Goal: Information Seeking & Learning: Learn about a topic

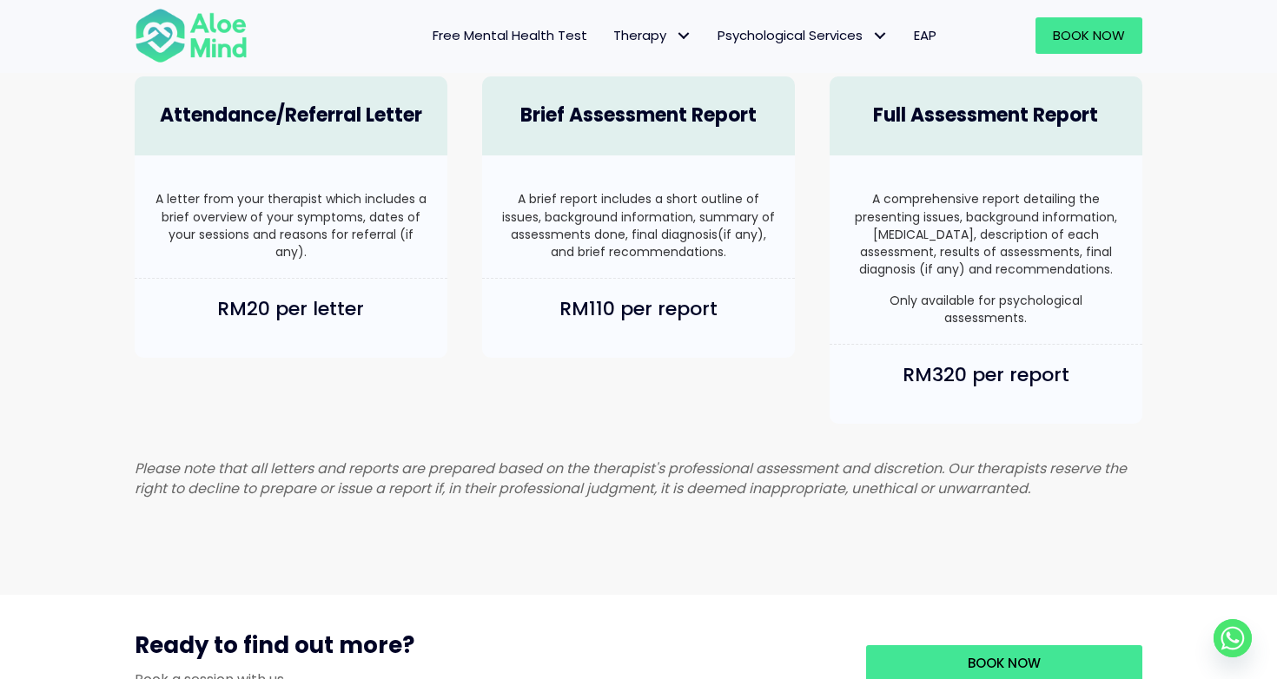
scroll to position [1086, 0]
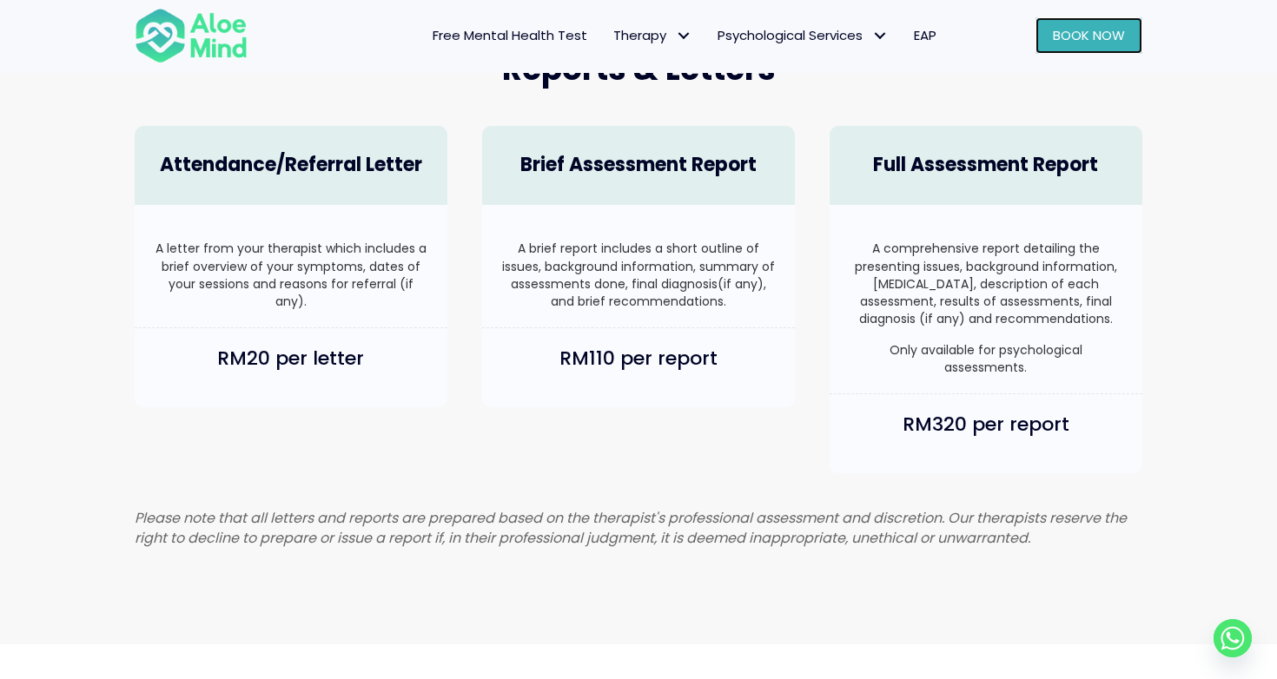
click at [1112, 31] on span "Book Now" at bounding box center [1089, 35] width 72 height 18
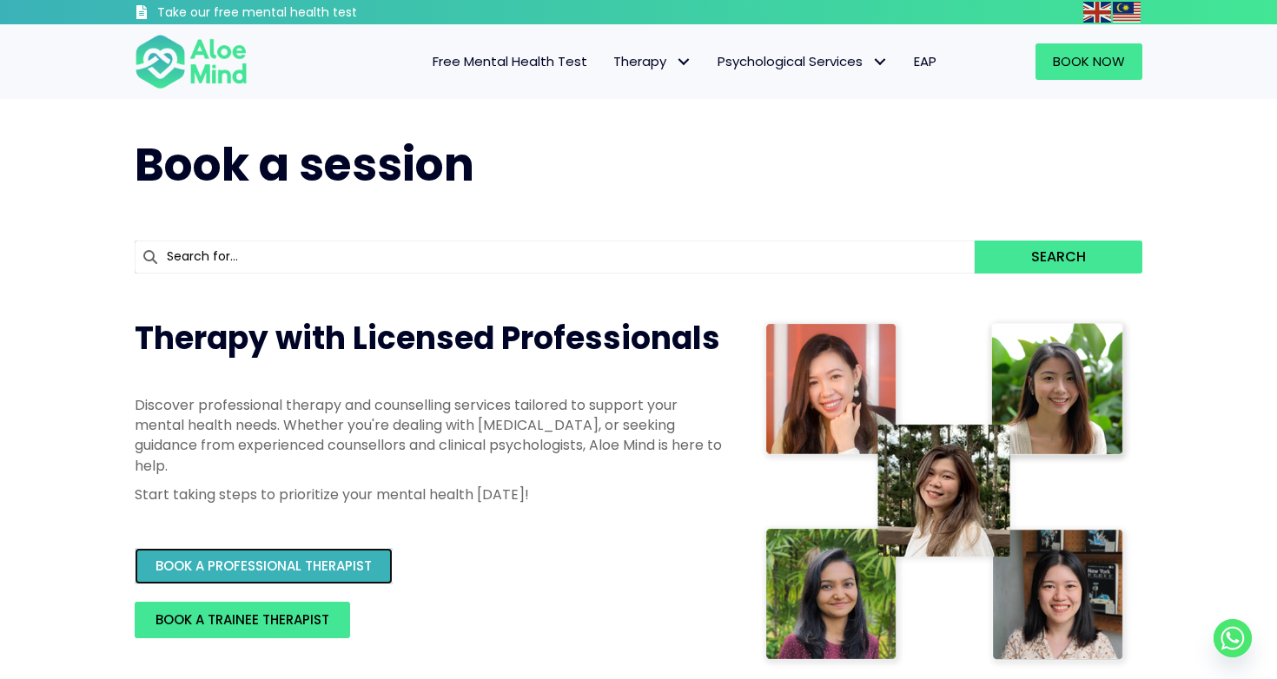
click at [368, 570] on span "BOOK A PROFESSIONAL THERAPIST" at bounding box center [263, 566] width 216 height 18
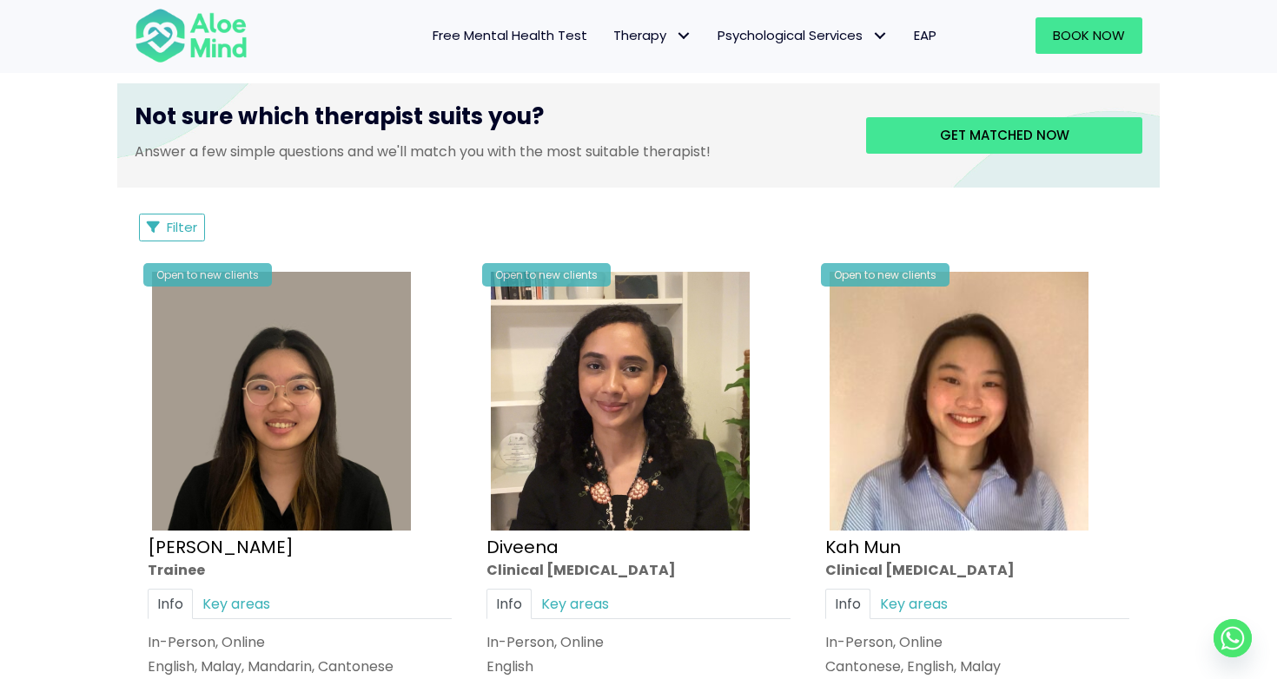
scroll to position [709, 0]
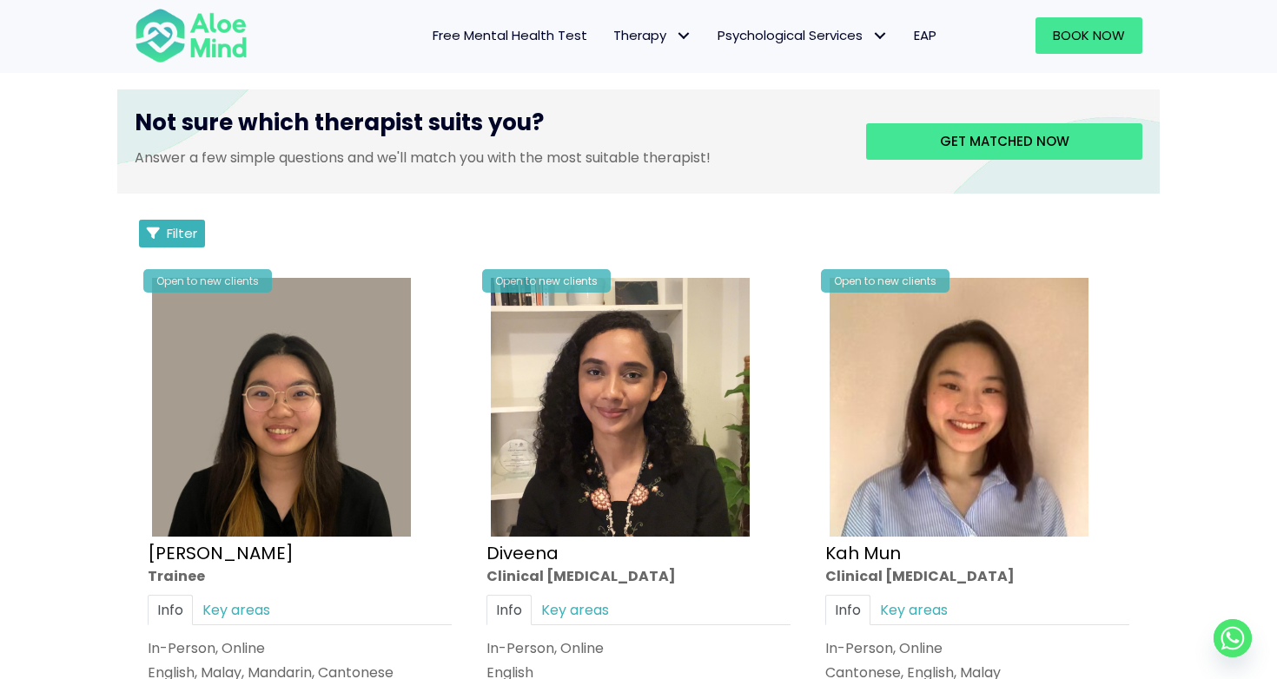
click at [183, 237] on span "Filter" at bounding box center [182, 233] width 30 height 18
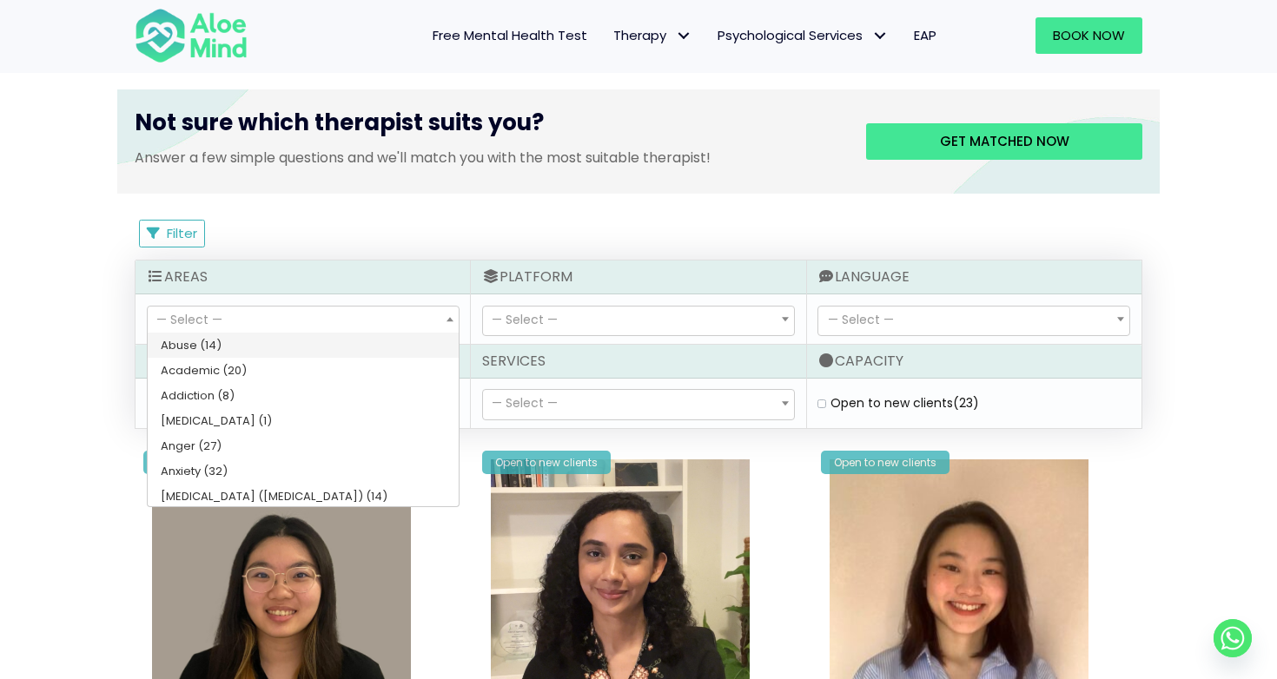
click at [217, 311] on span "— Select —" at bounding box center [189, 319] width 66 height 17
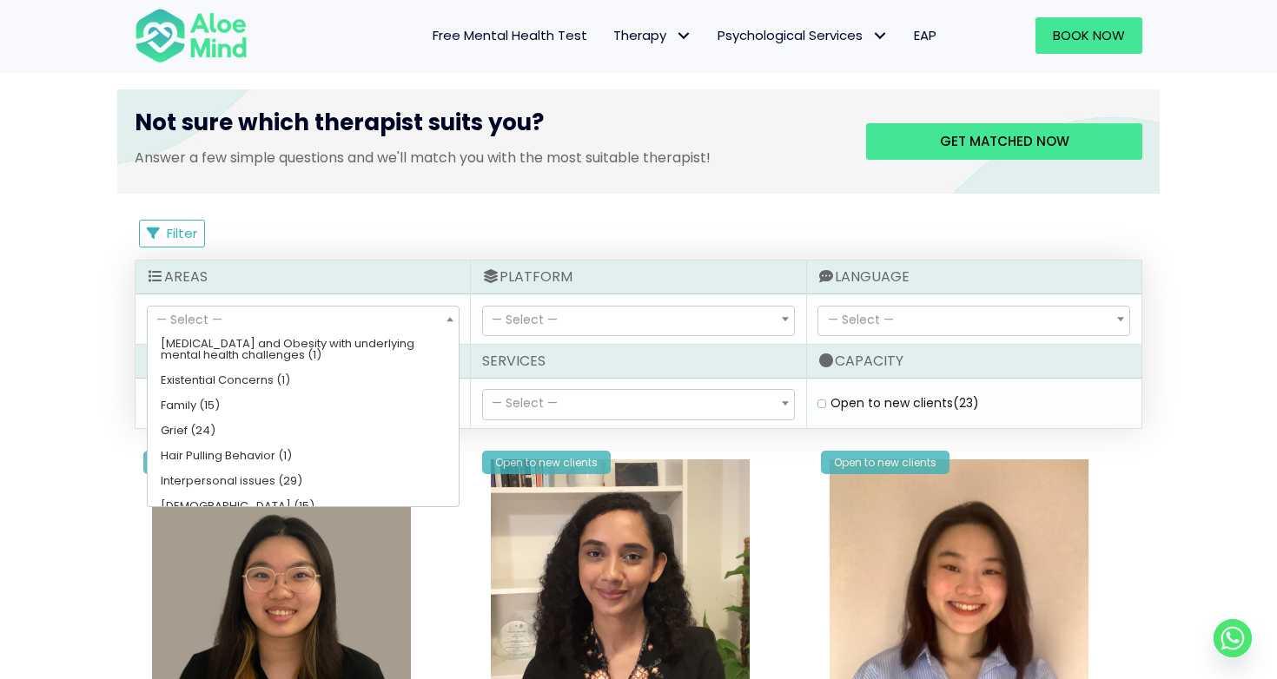
scroll to position [475, 0]
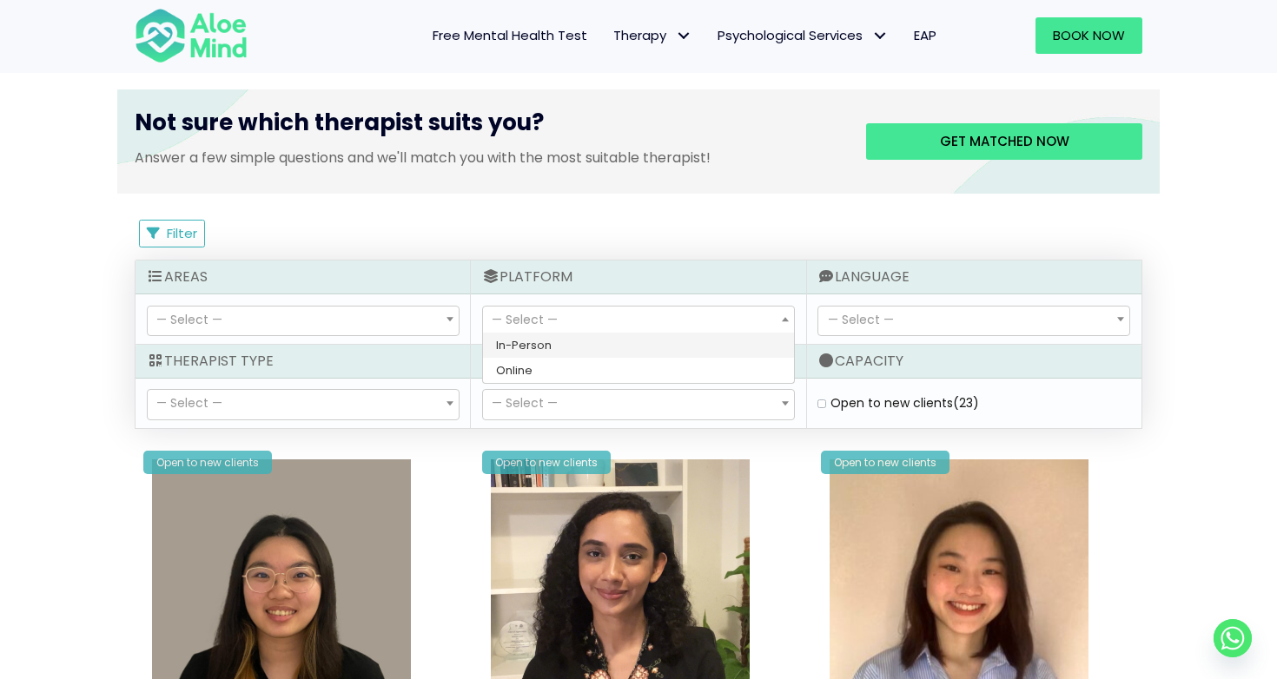
click at [518, 317] on span "— Select —" at bounding box center [525, 319] width 66 height 17
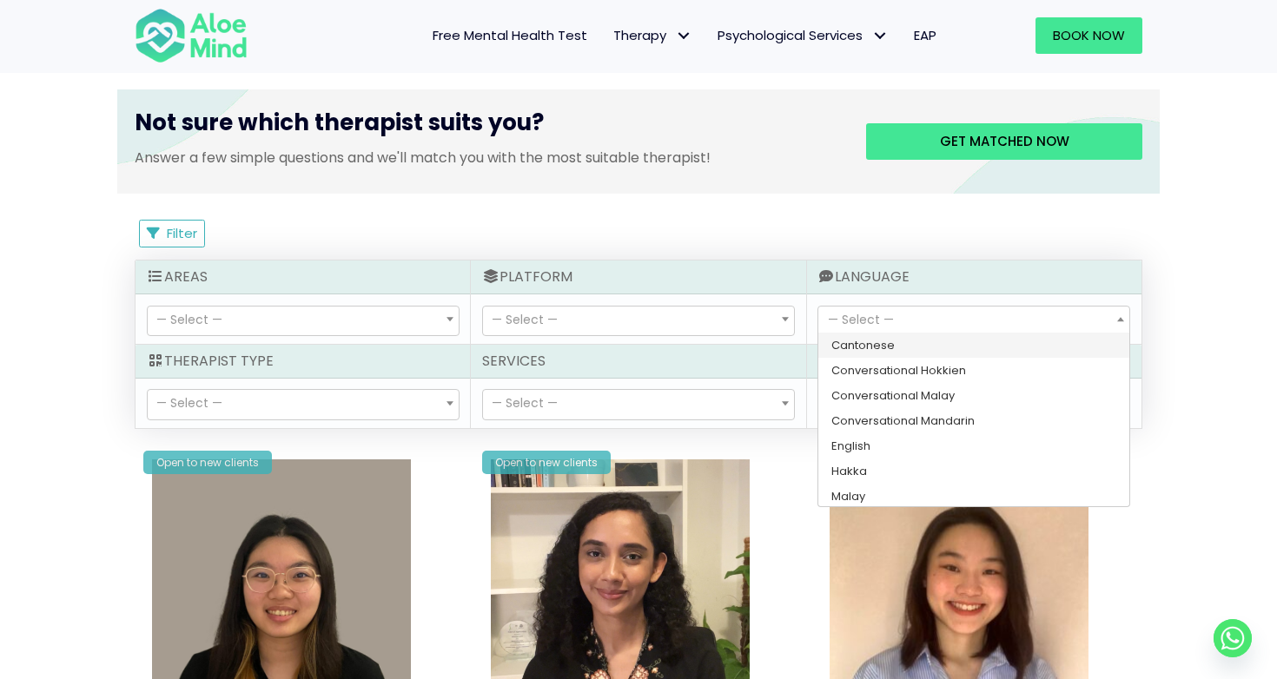
click at [873, 323] on span "— Select —" at bounding box center [861, 319] width 66 height 17
select select "183"
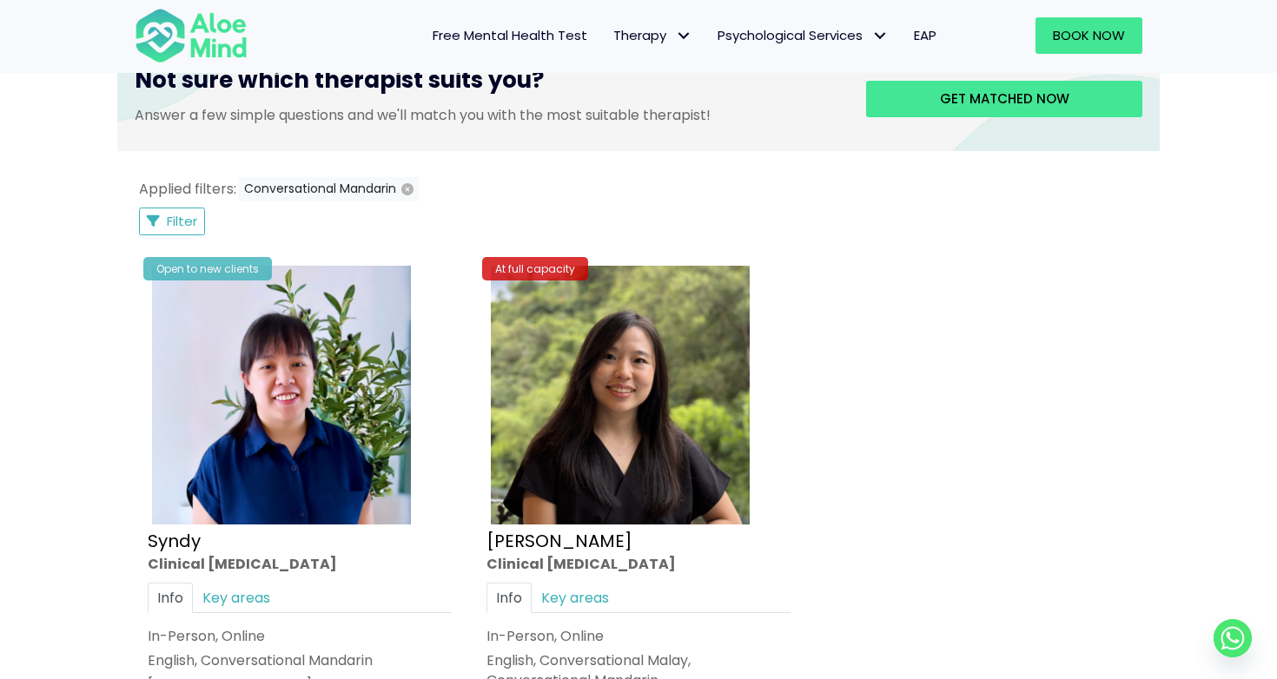
scroll to position [729, 0]
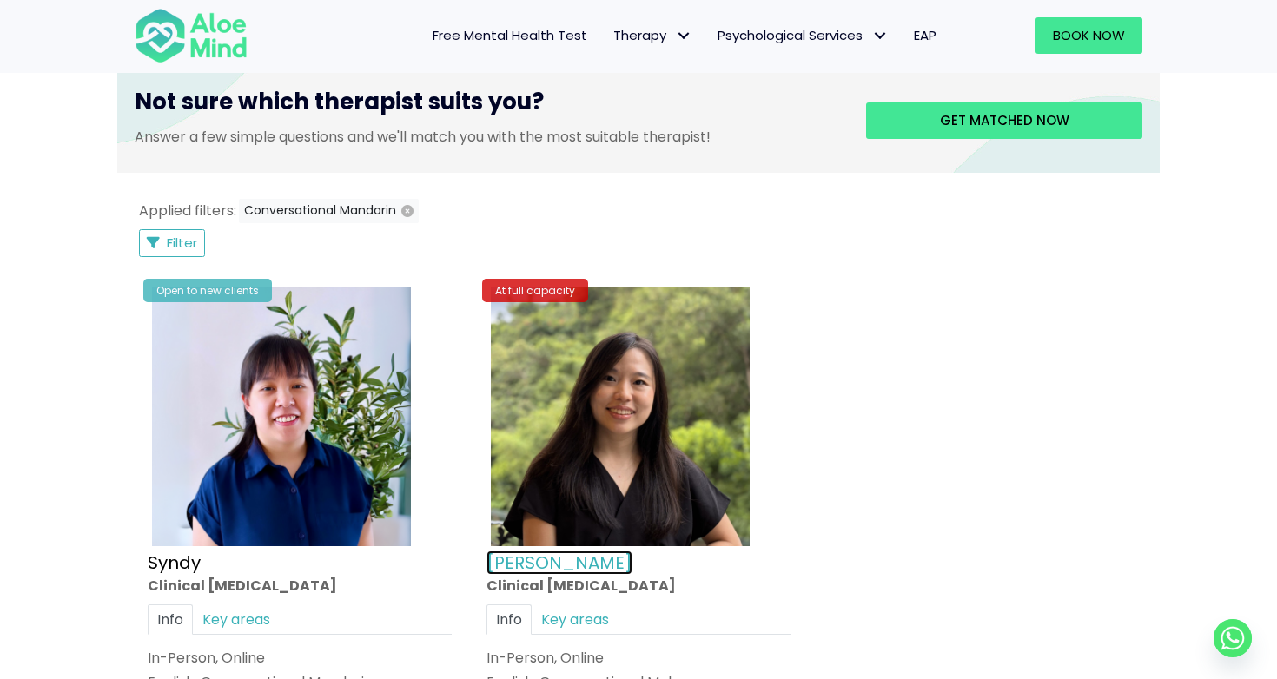
click at [530, 562] on link "Hooi Ting" at bounding box center [559, 563] width 146 height 24
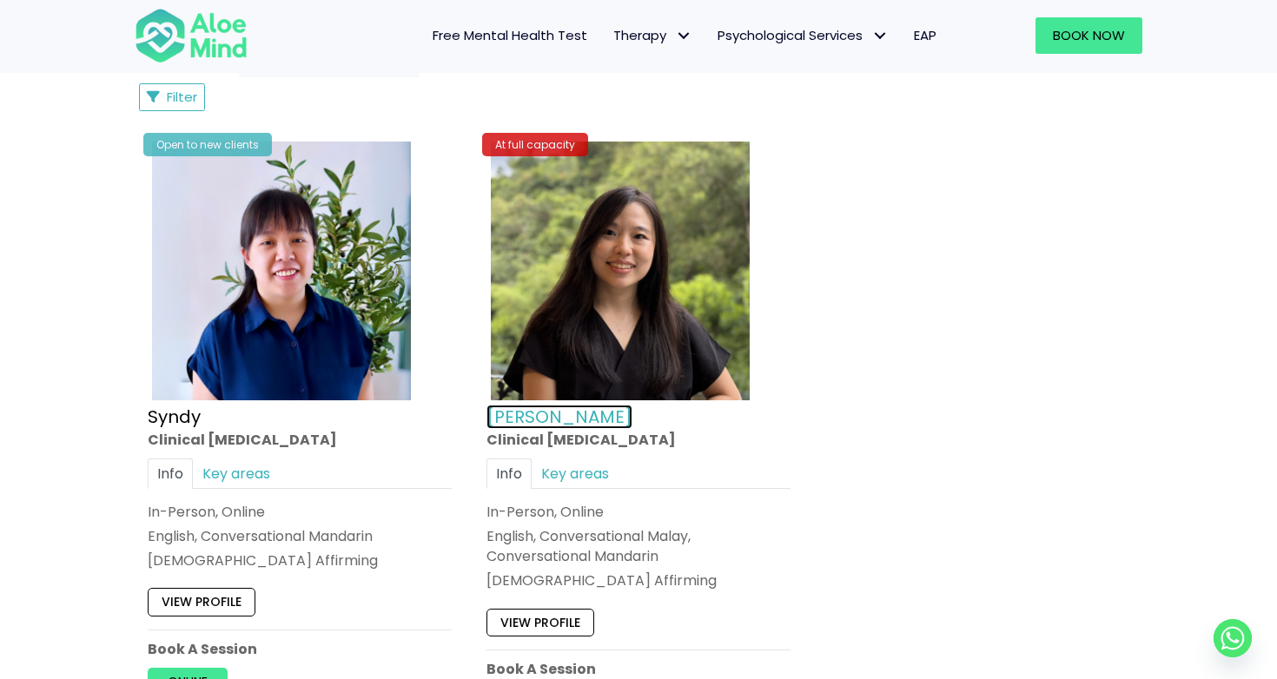
scroll to position [881, 0]
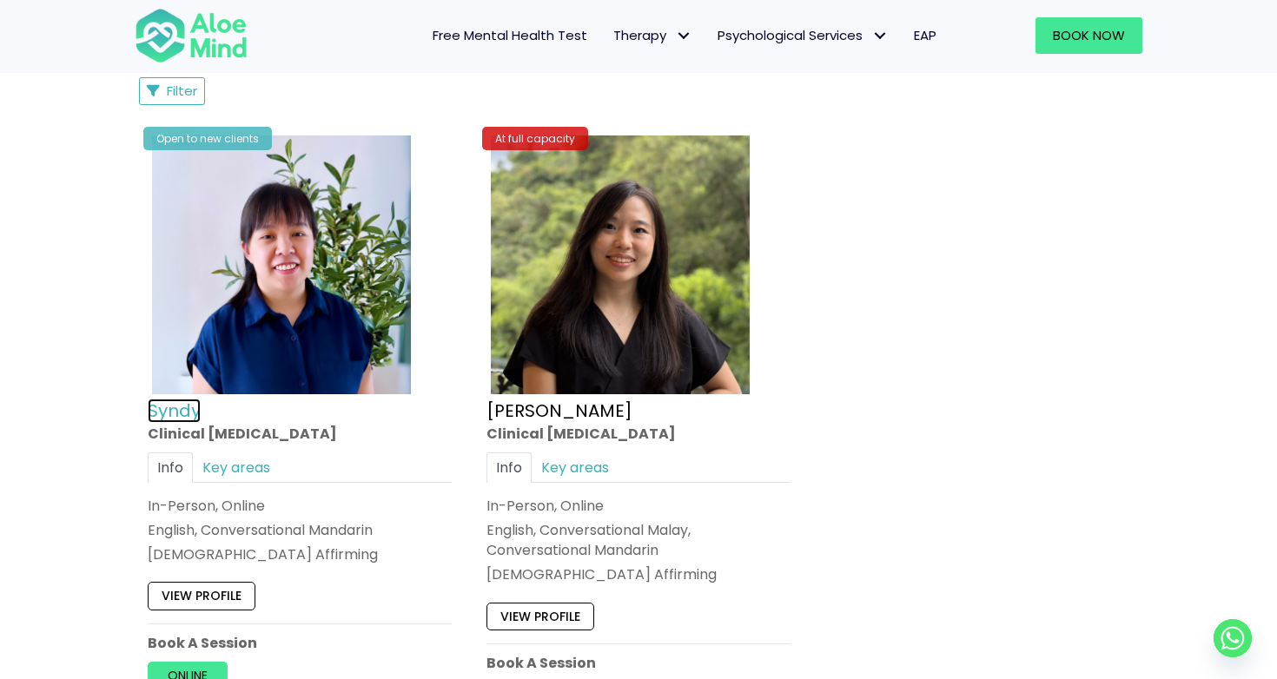
click at [162, 410] on link "Syndy" at bounding box center [174, 411] width 53 height 24
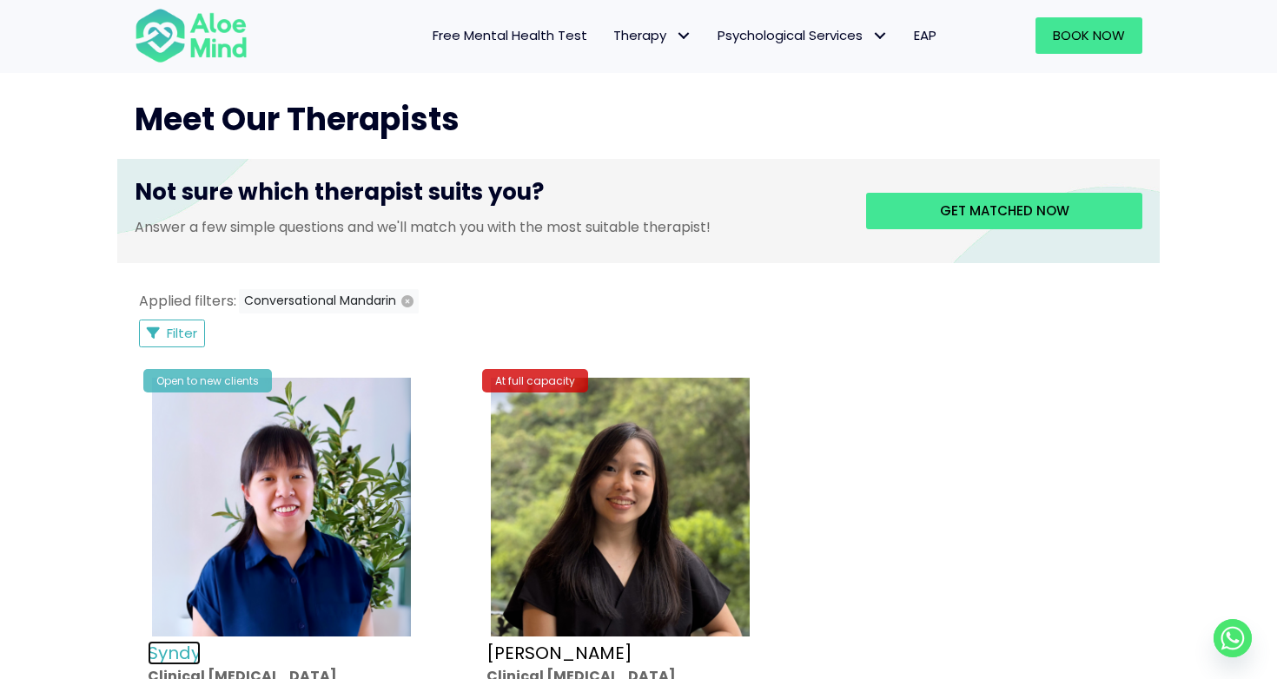
scroll to position [594, 0]
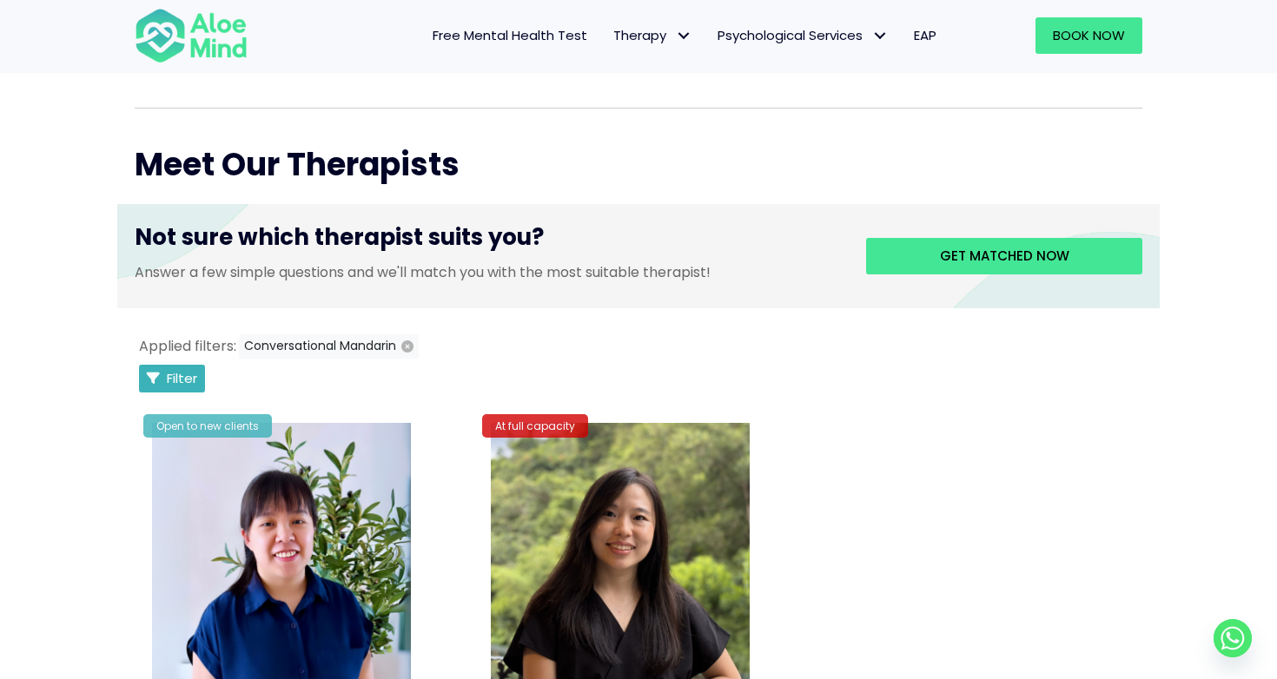
click at [168, 374] on span "Filter" at bounding box center [182, 378] width 30 height 18
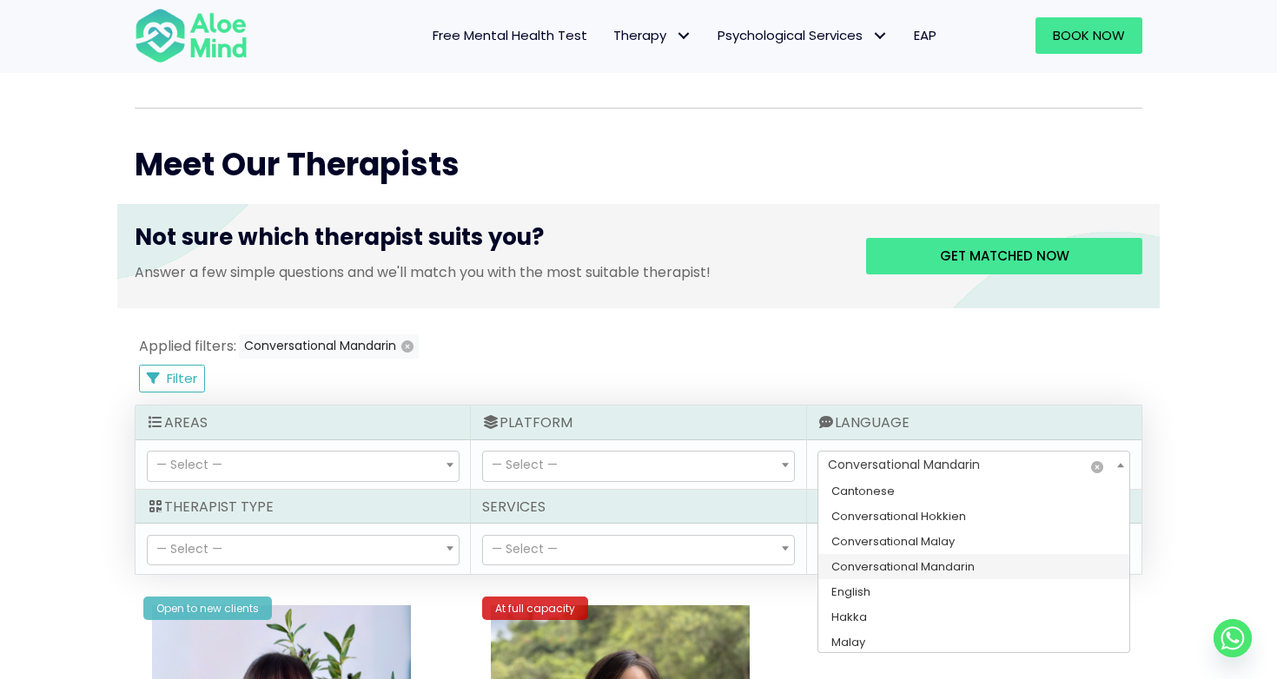
click at [882, 466] on span "Conversational Mandarin" at bounding box center [904, 464] width 152 height 17
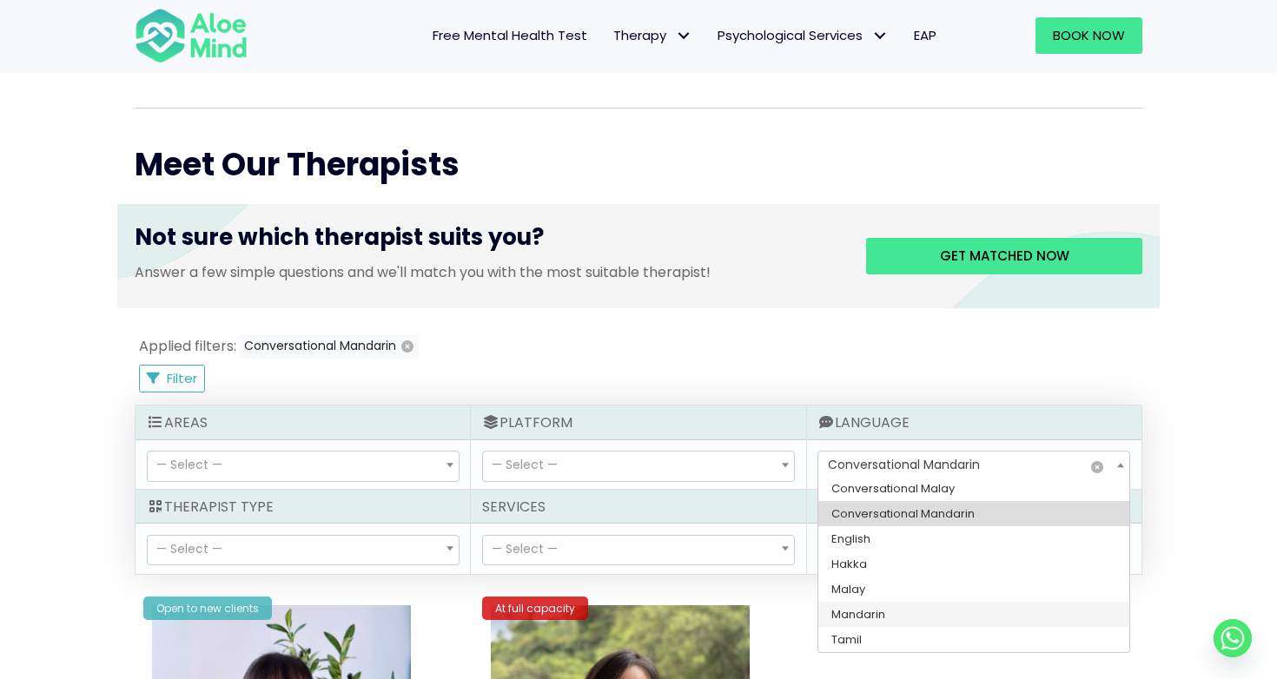
select select "142"
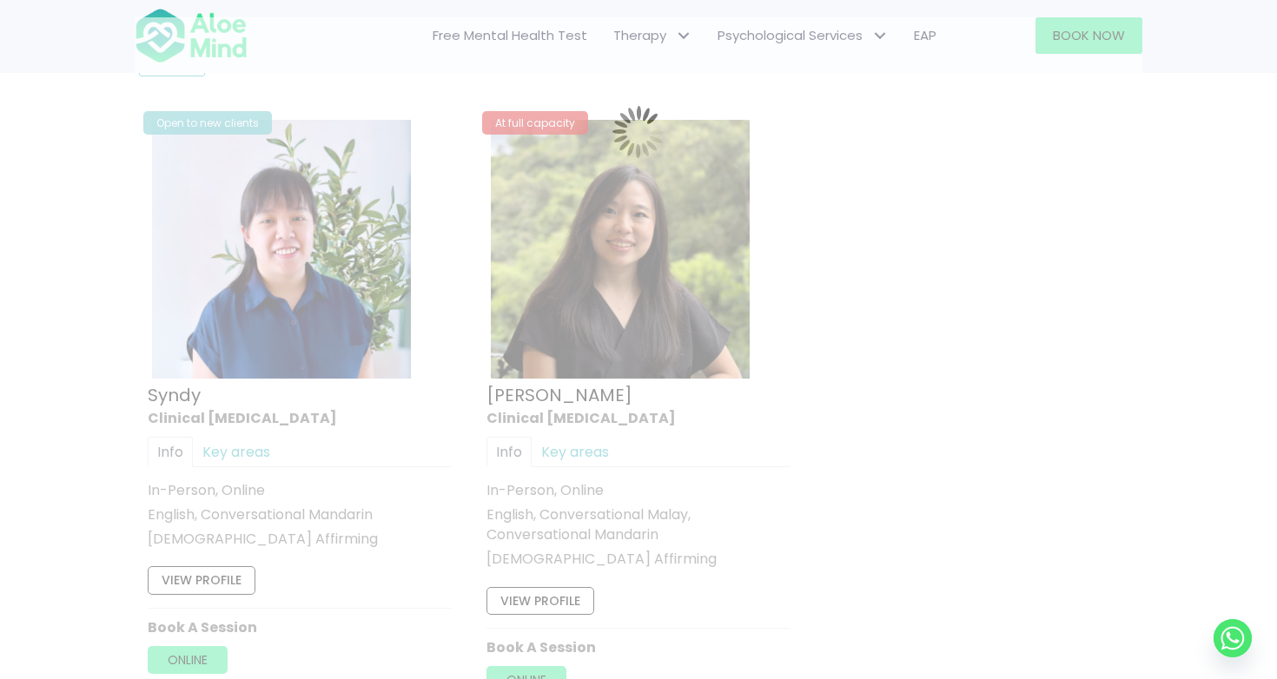
scroll to position [928, 0]
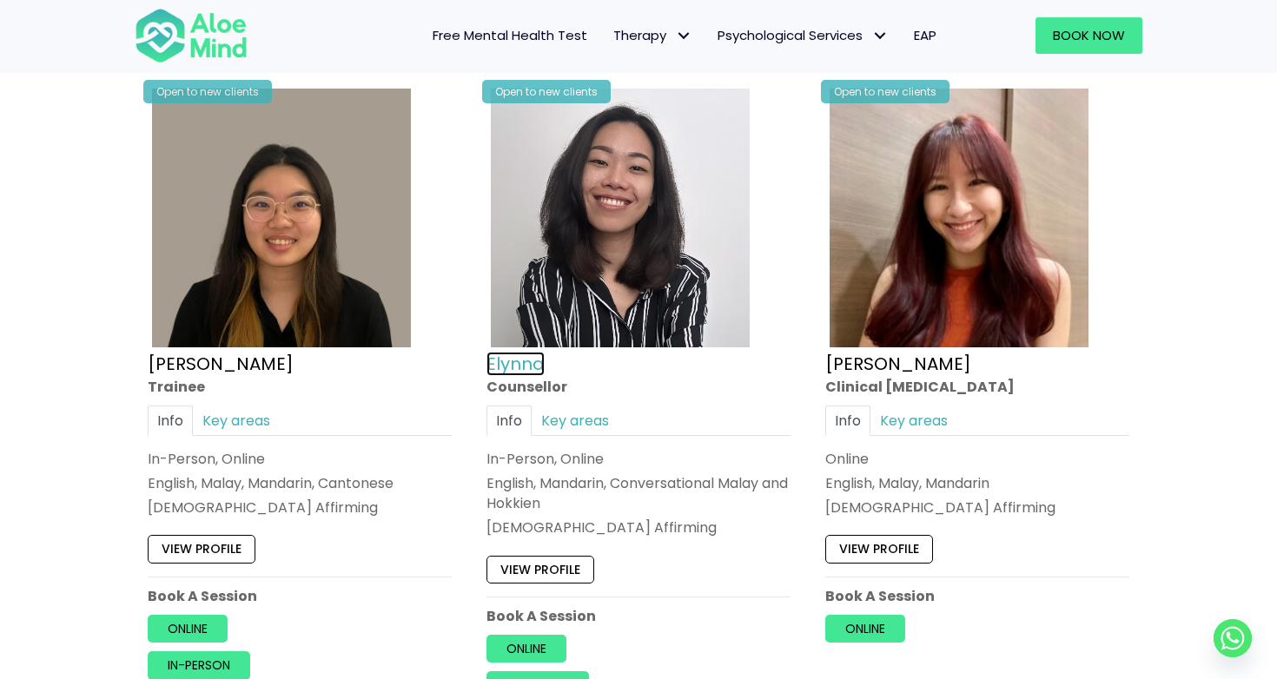
click at [525, 361] on link "Elynna" at bounding box center [515, 364] width 58 height 24
click at [842, 355] on link "Jean" at bounding box center [898, 364] width 146 height 24
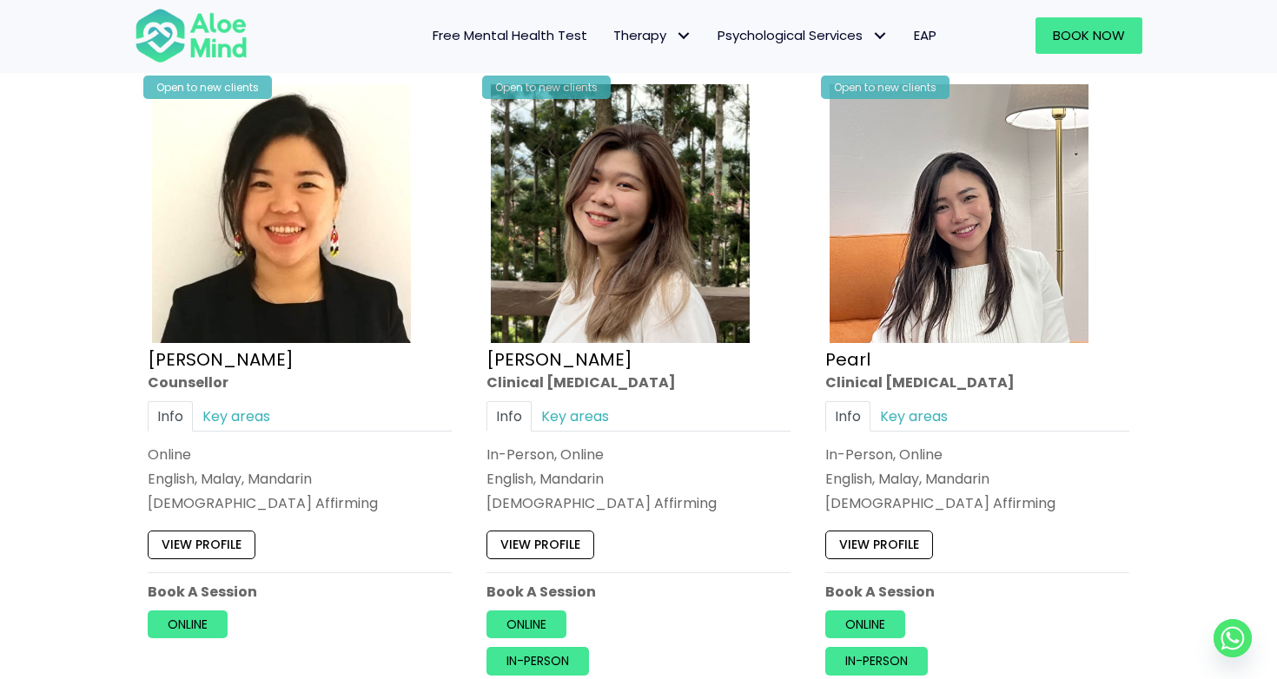
scroll to position [1634, 0]
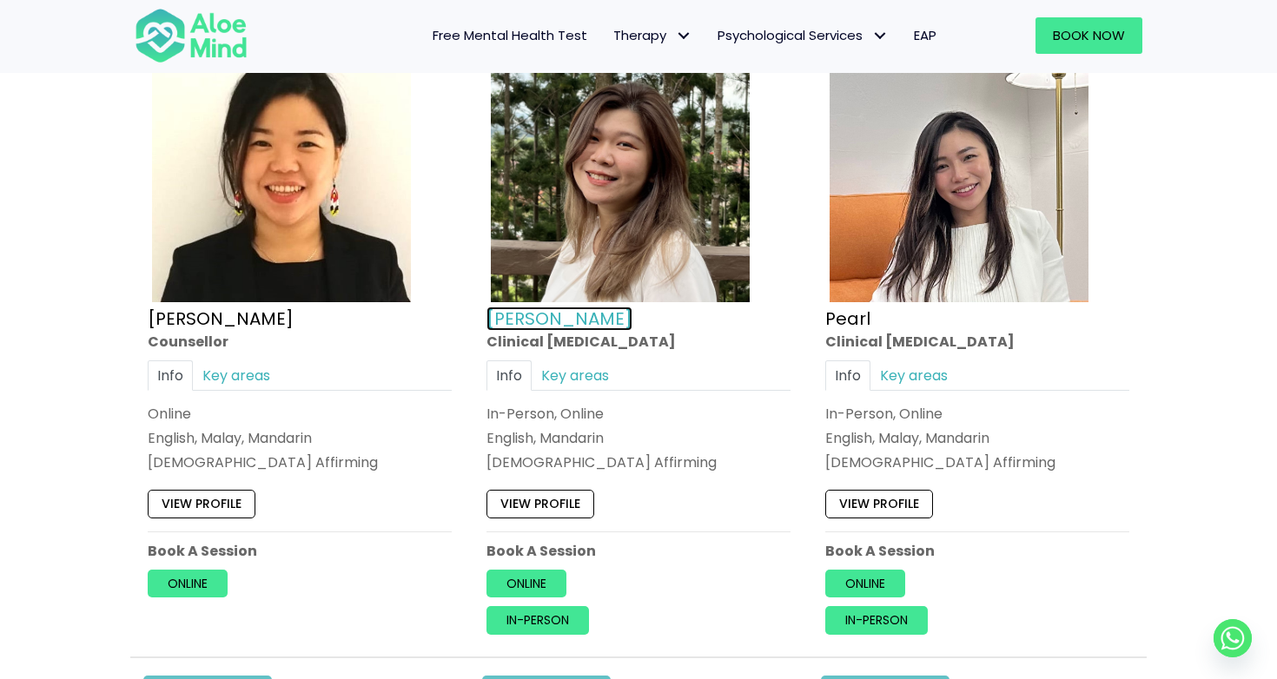
click at [518, 319] on link "Kelly" at bounding box center [559, 319] width 146 height 24
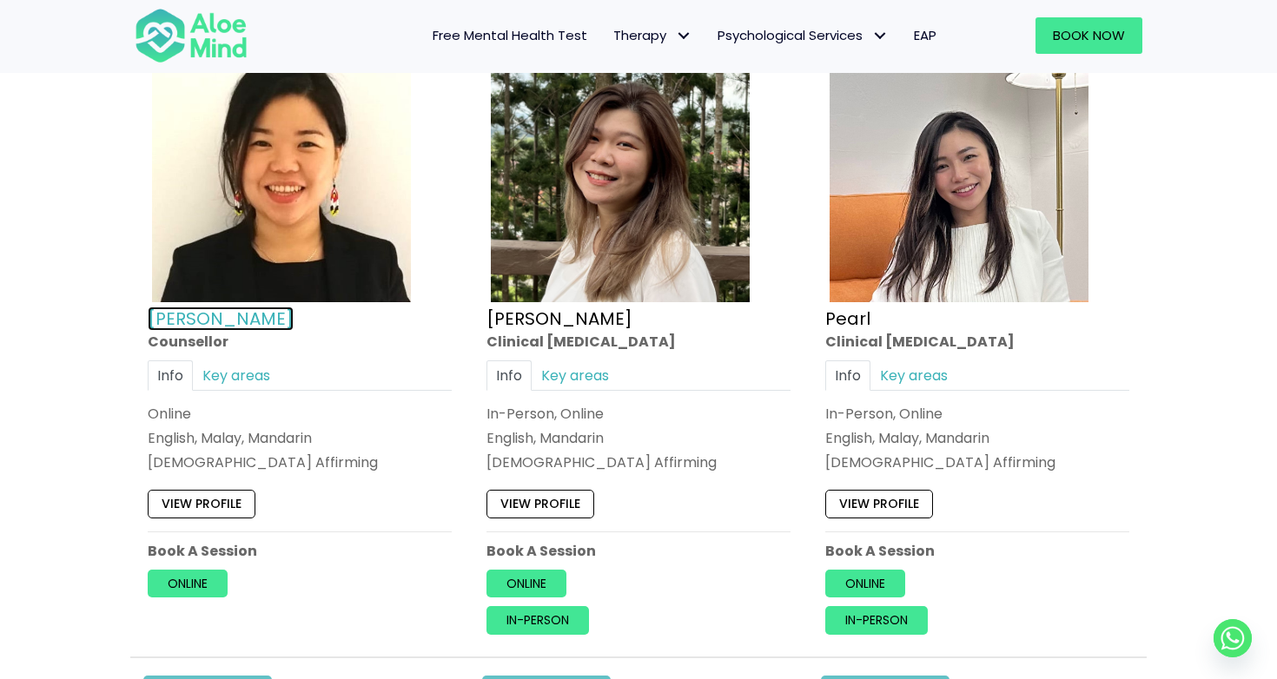
click at [160, 315] on link "Karen" at bounding box center [221, 319] width 146 height 24
click at [848, 315] on link "Pearl" at bounding box center [847, 319] width 45 height 24
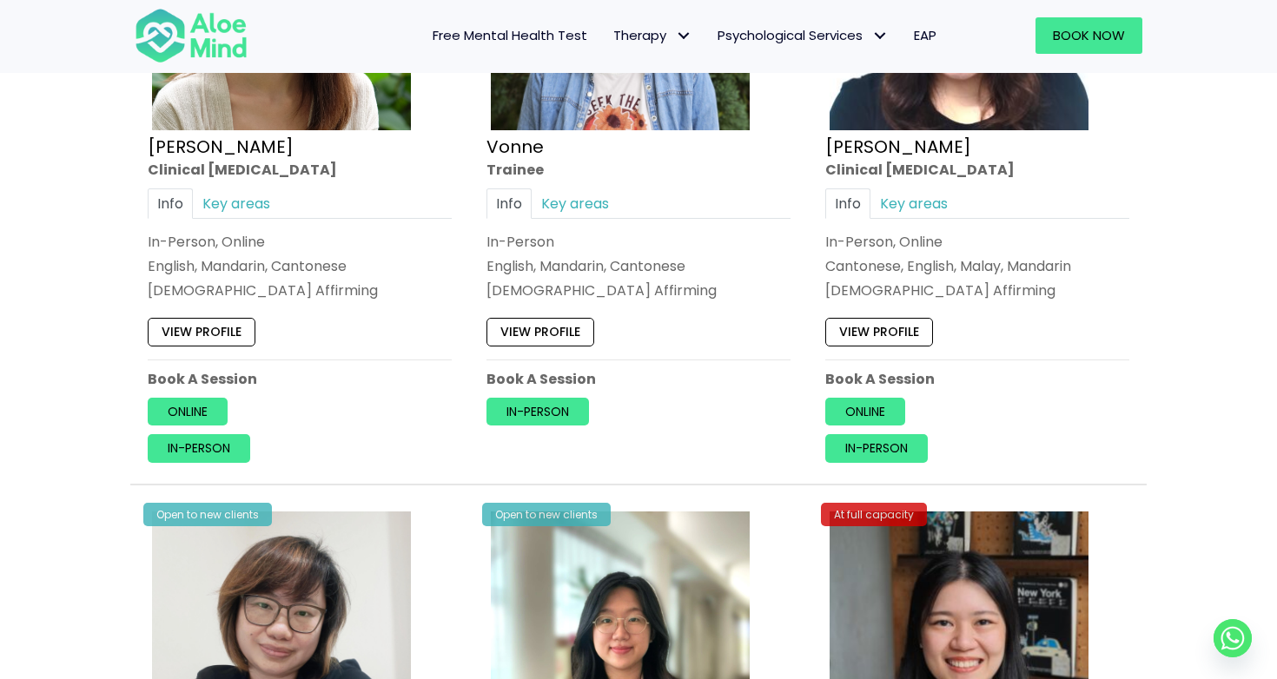
scroll to position [2076, 0]
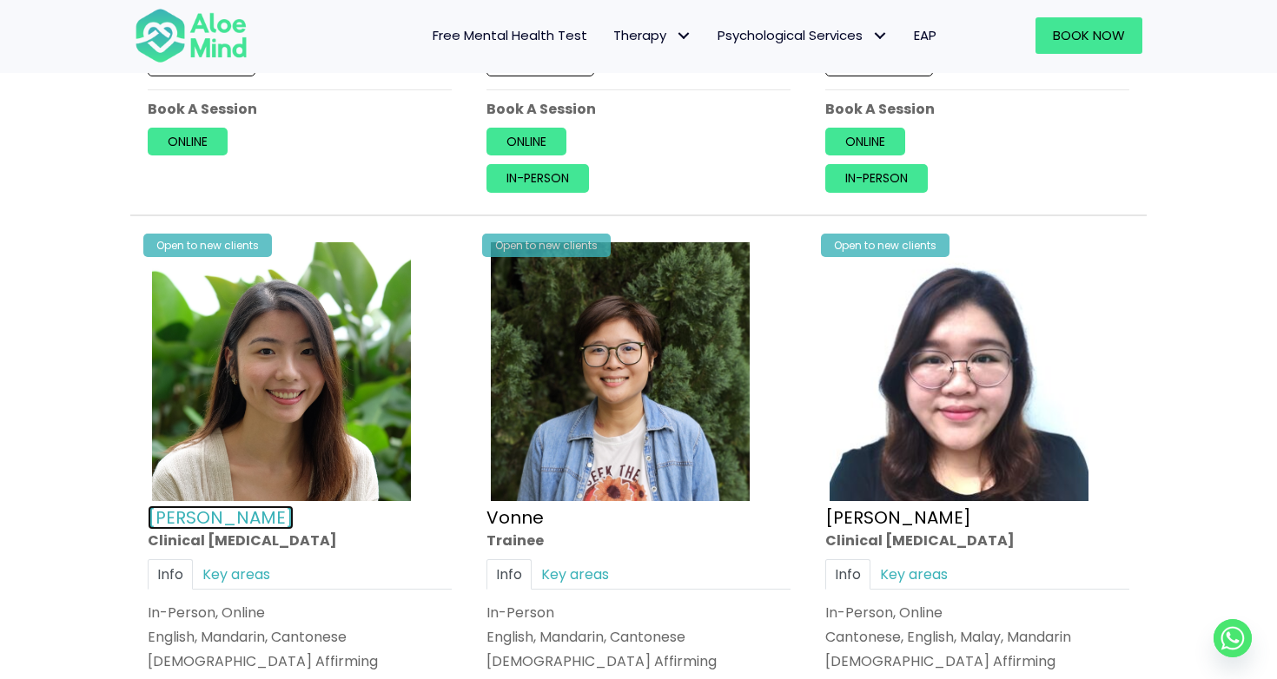
click at [189, 512] on link "[PERSON_NAME]" at bounding box center [221, 517] width 146 height 24
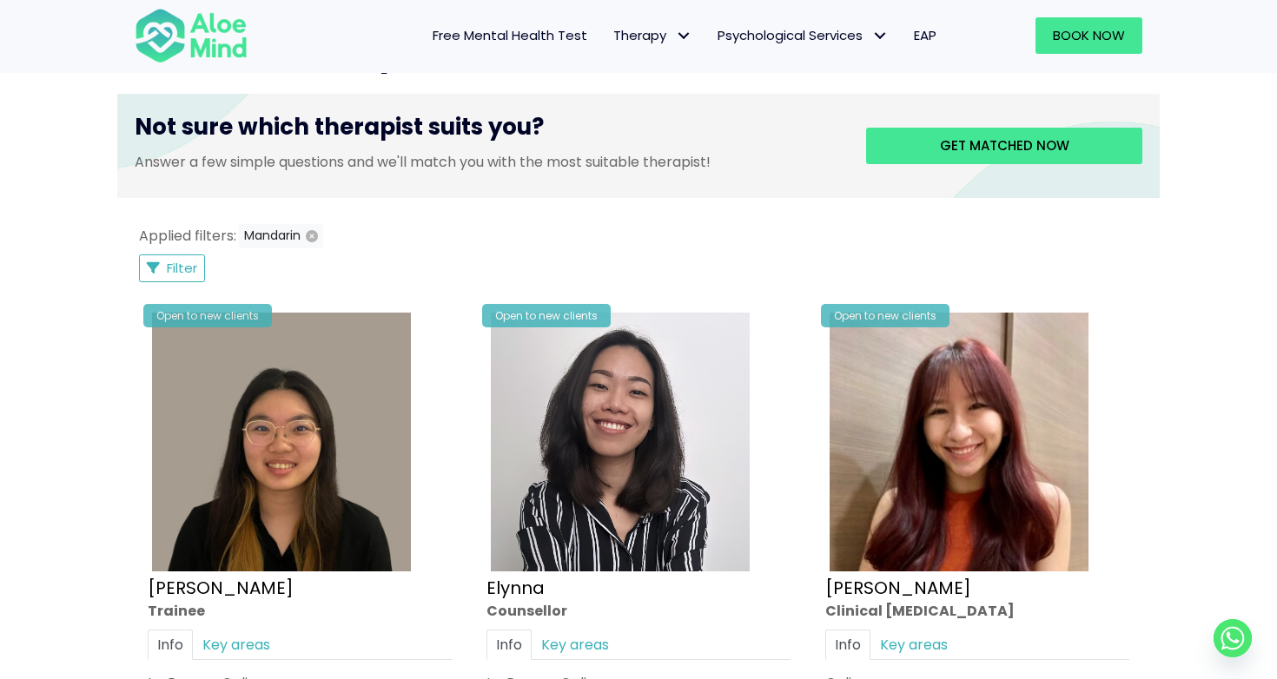
scroll to position [700, 0]
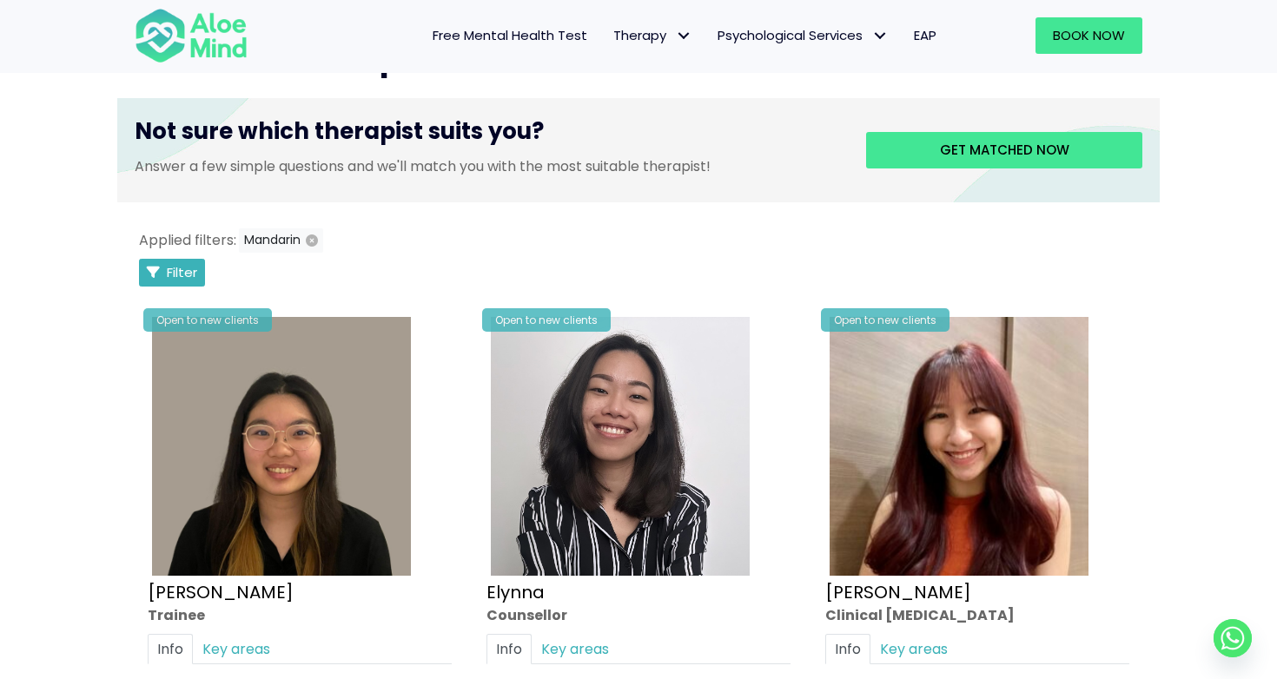
click at [168, 267] on span "Filter" at bounding box center [182, 272] width 30 height 18
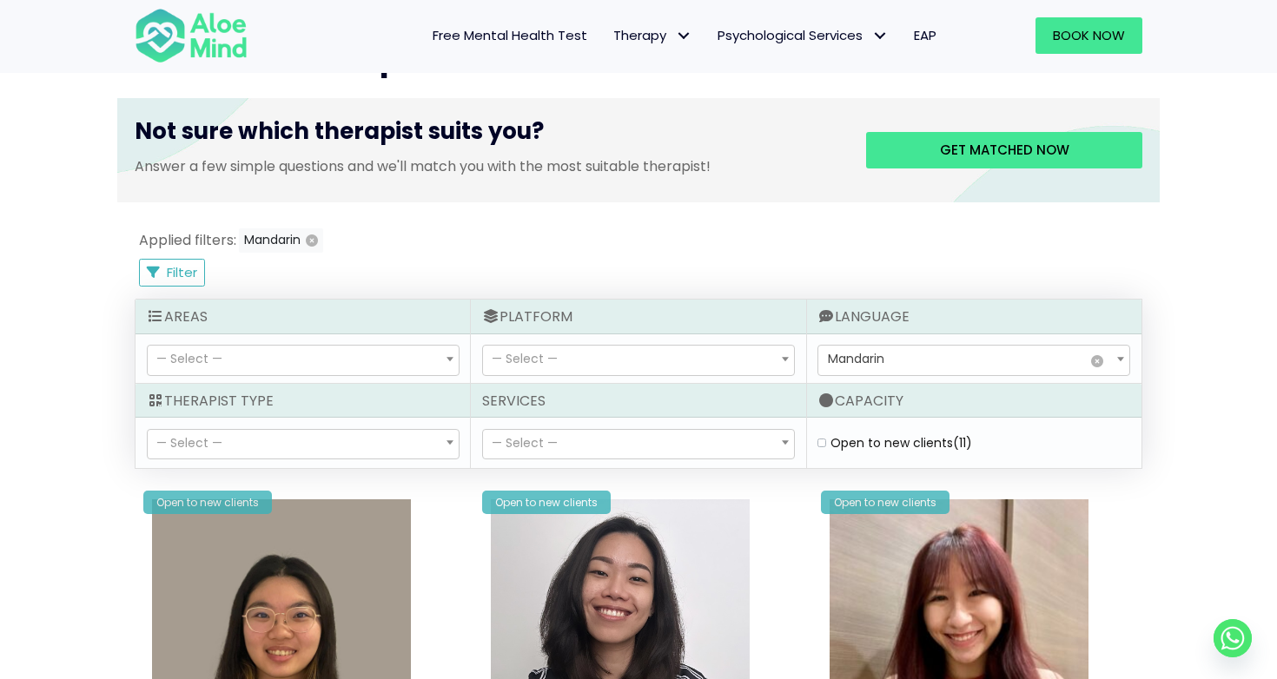
click at [359, 433] on span "— Select —" at bounding box center [303, 445] width 311 height 30
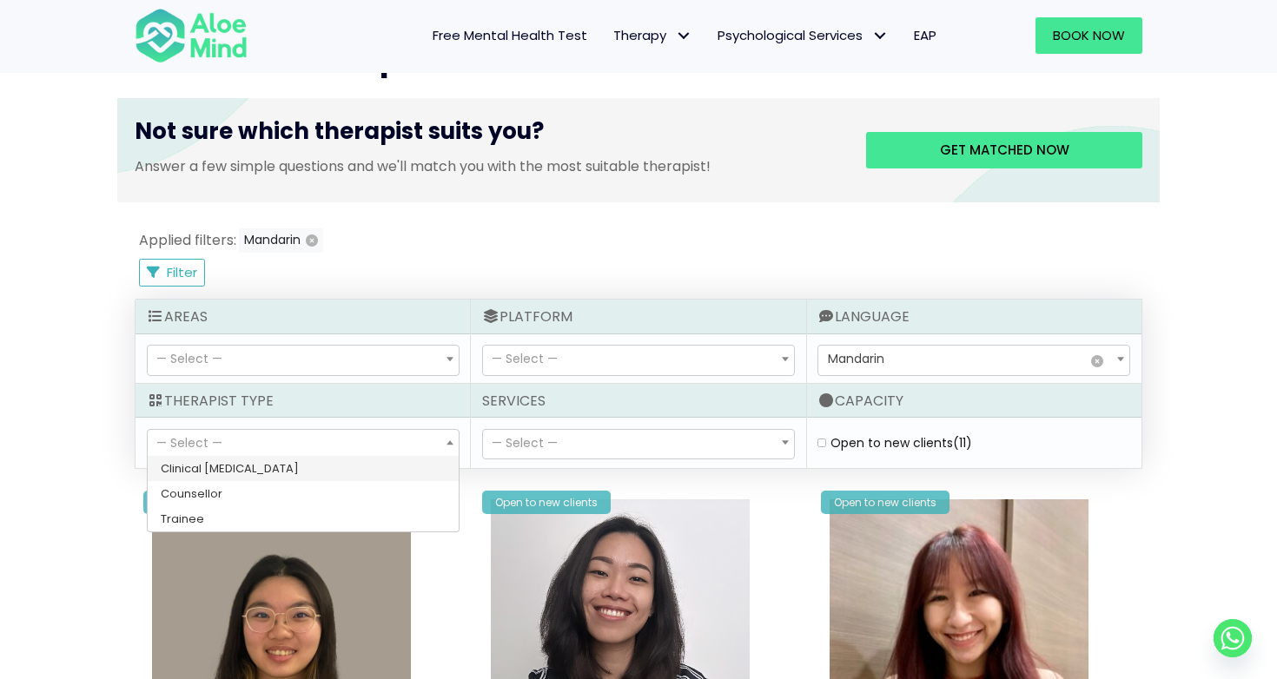
select select "15"
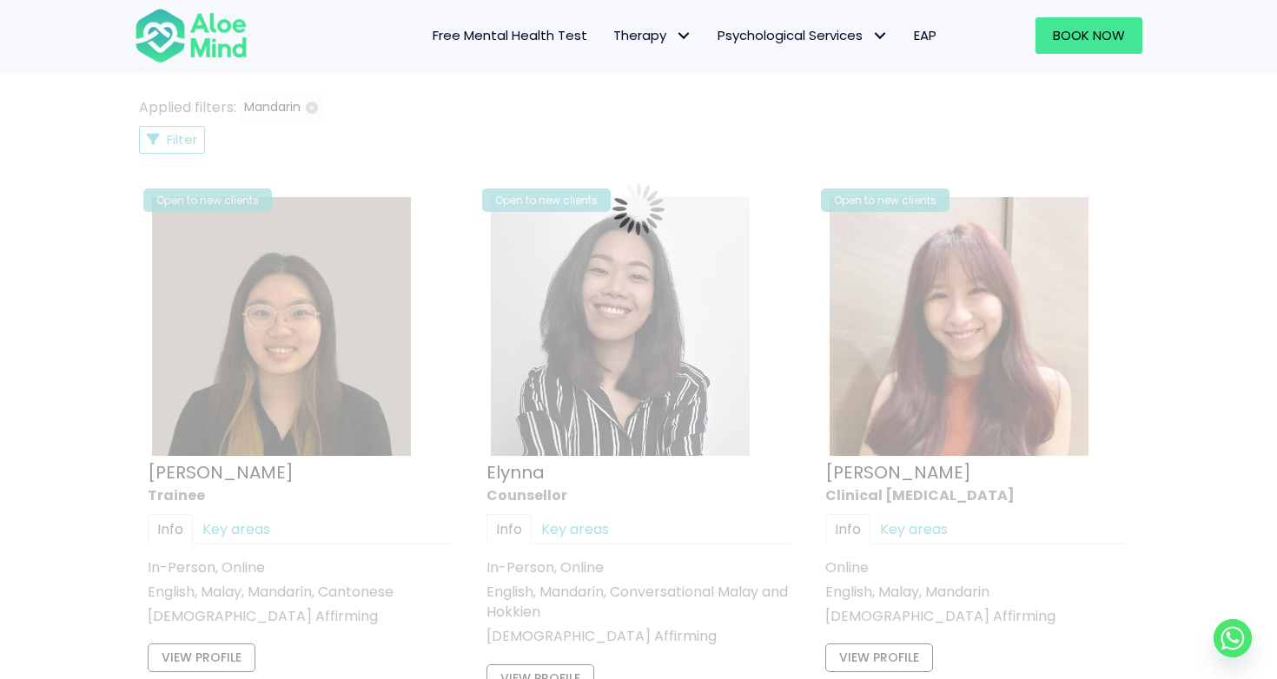
scroll to position [928, 0]
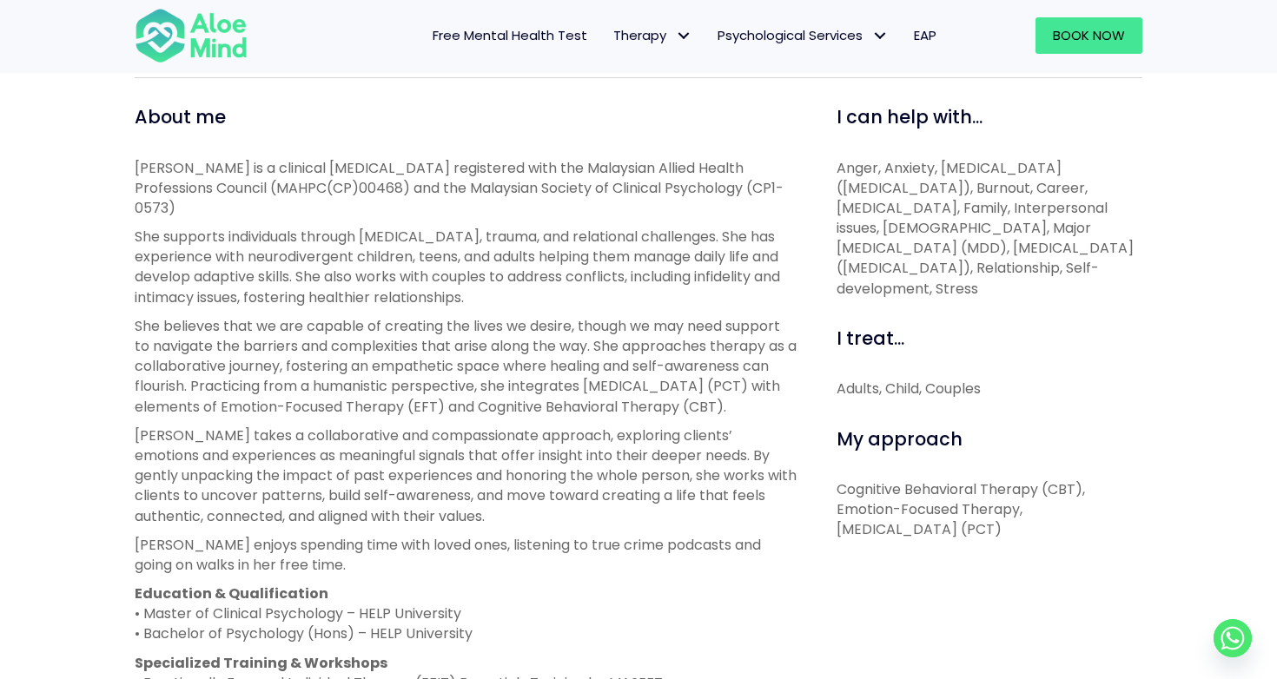
scroll to position [595, 0]
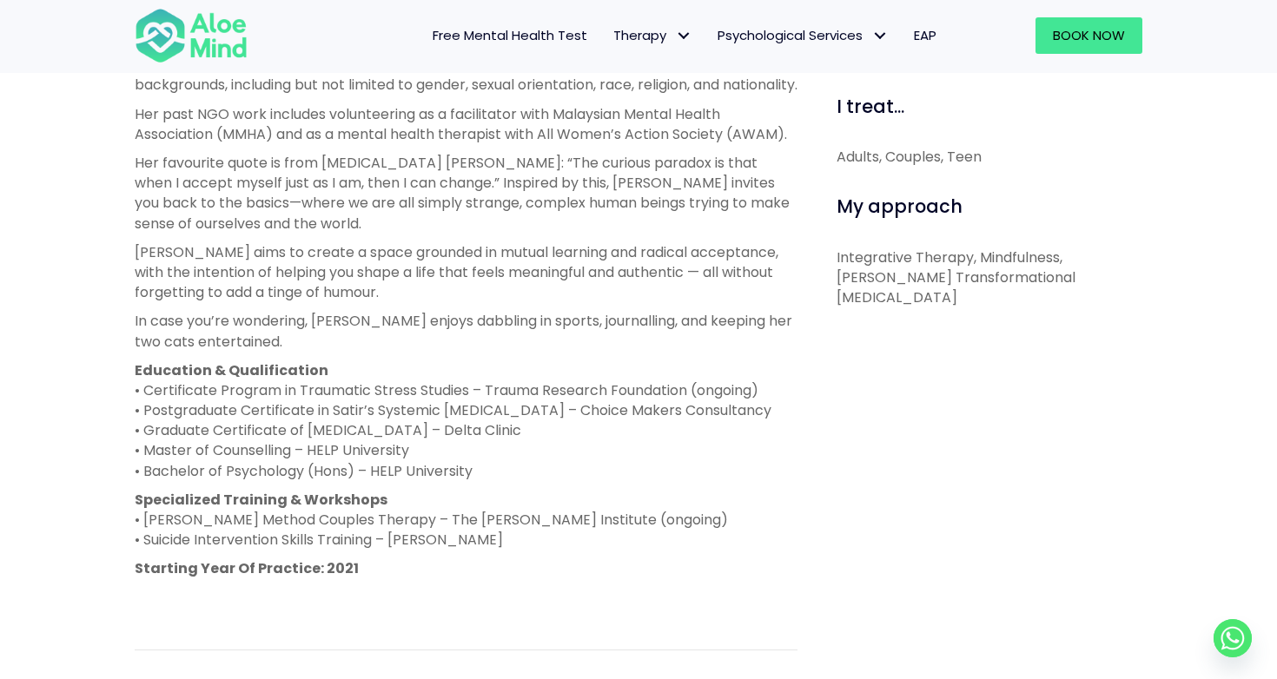
scroll to position [794, 0]
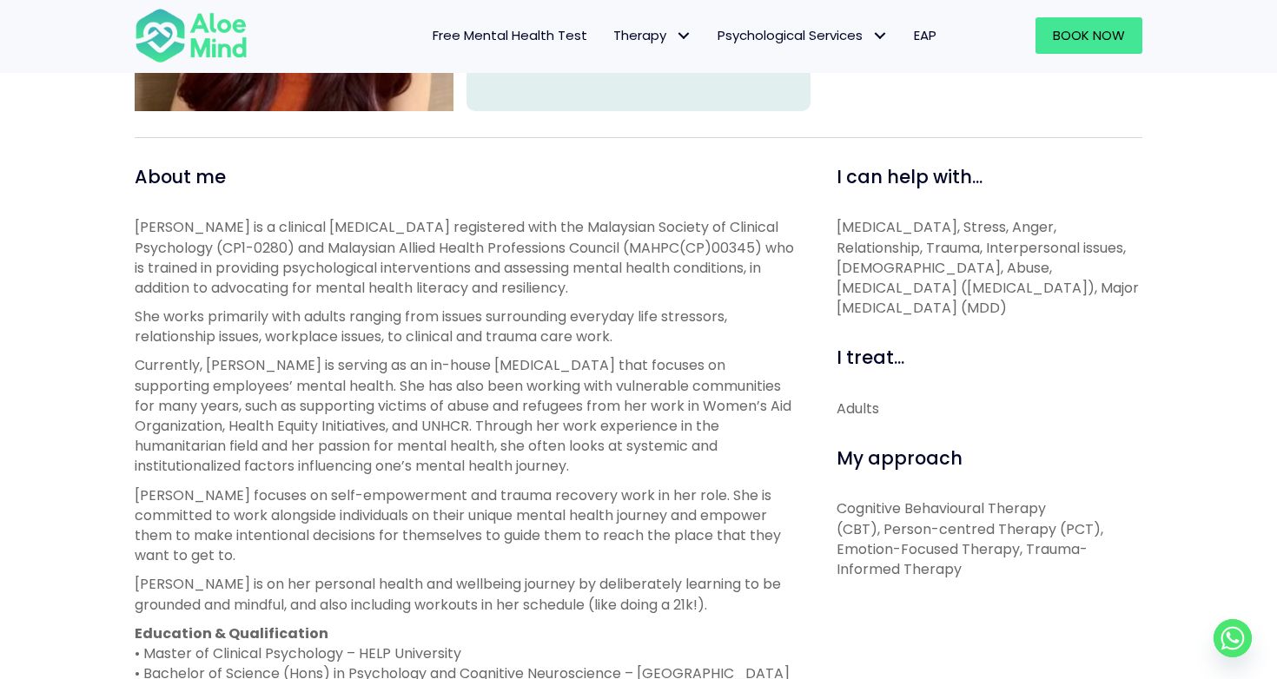
scroll to position [522, 0]
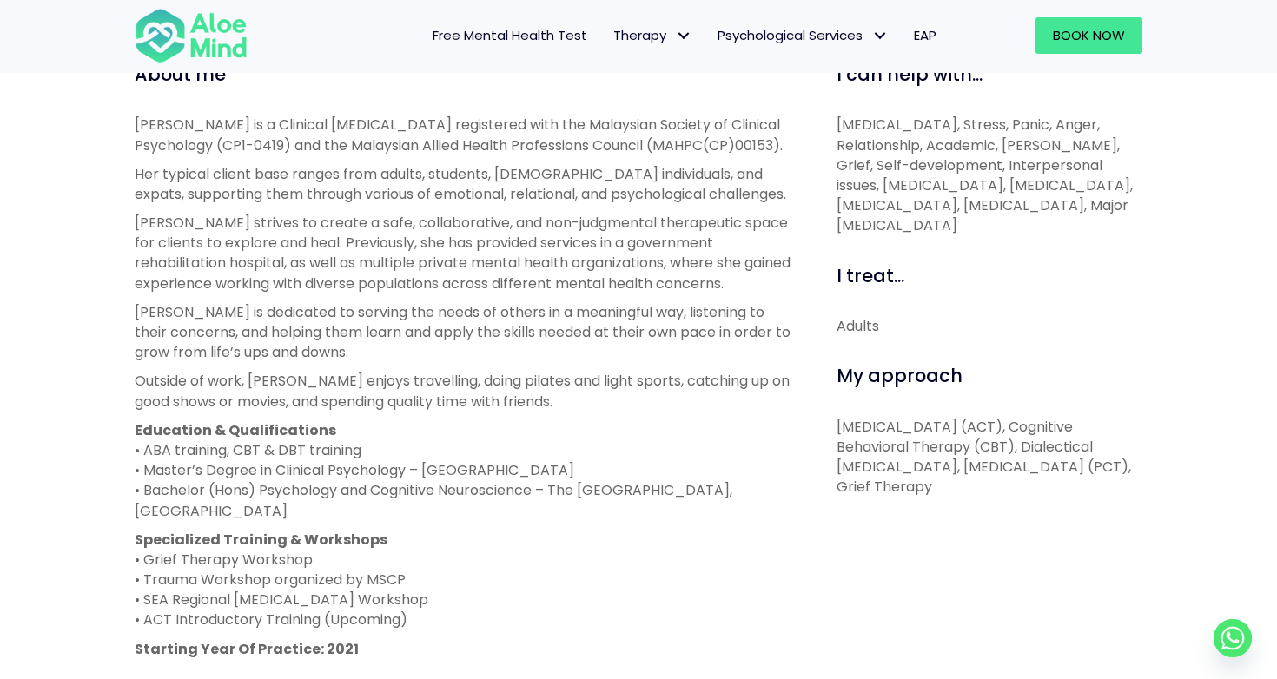
scroll to position [611, 0]
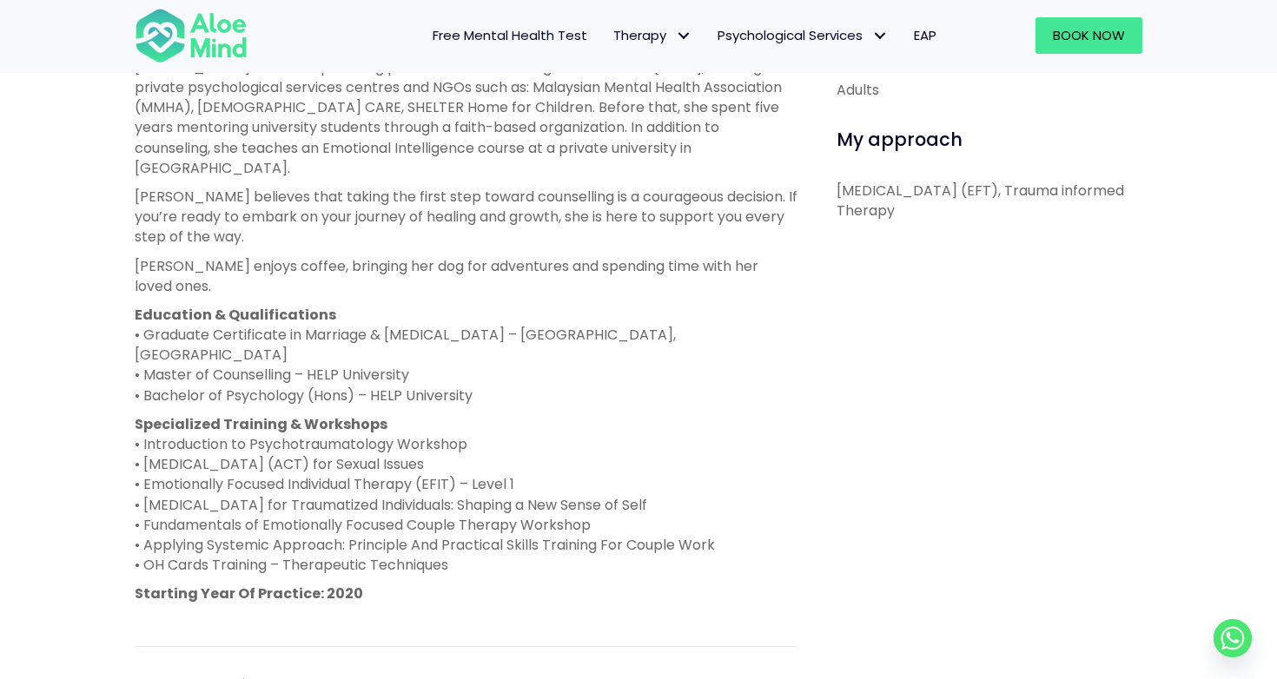
scroll to position [868, 0]
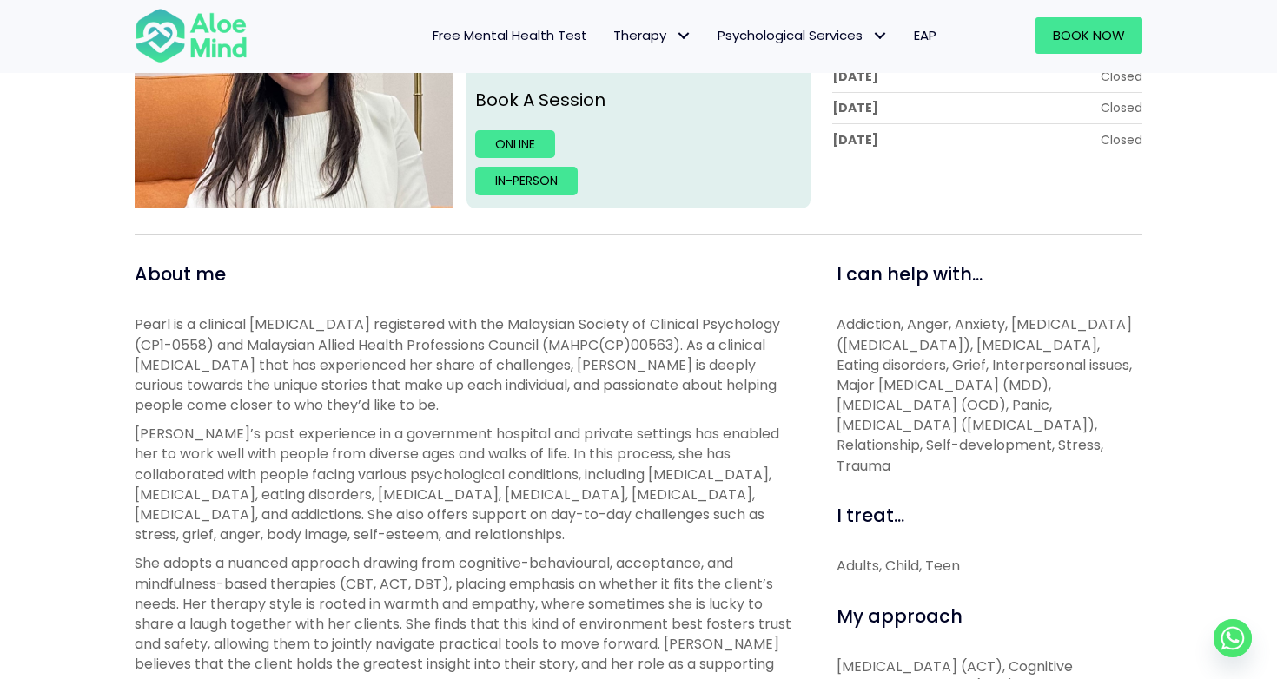
scroll to position [428, 0]
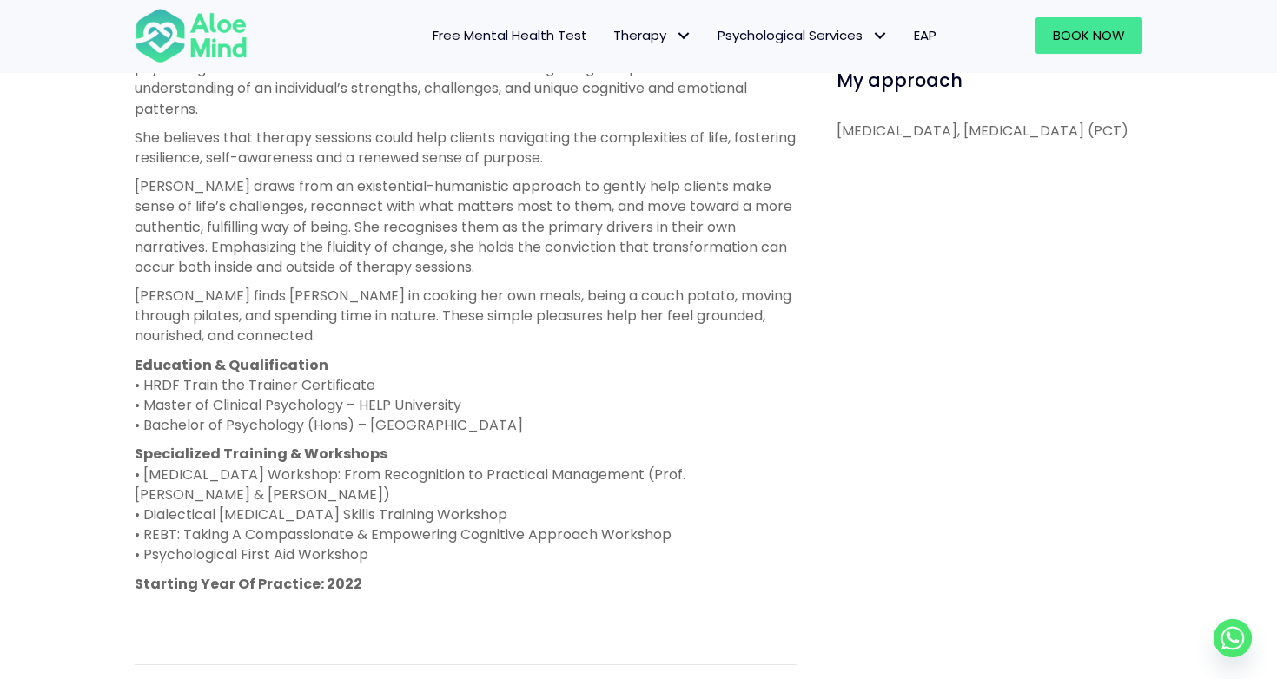
scroll to position [914, 0]
